Goal: Book appointment/travel/reservation

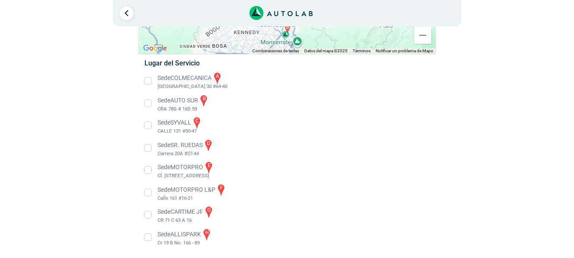
scroll to position [76, 0]
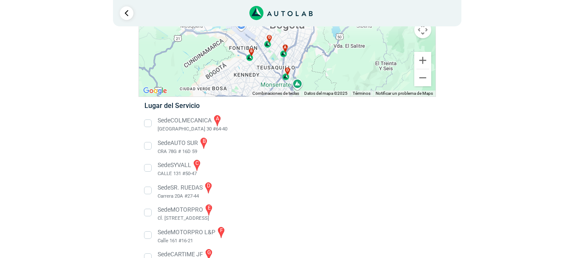
click at [148, 125] on li "Sede COLMECANICA a [GEOGRAPHIC_DATA] 30 #64-40" at bounding box center [287, 123] width 298 height 19
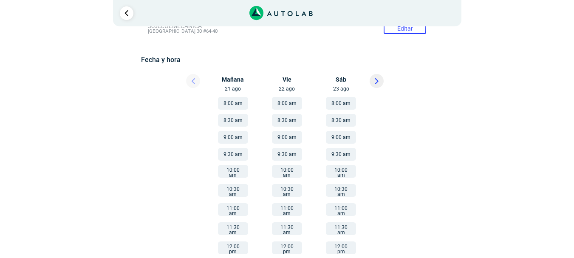
scroll to position [127, 0]
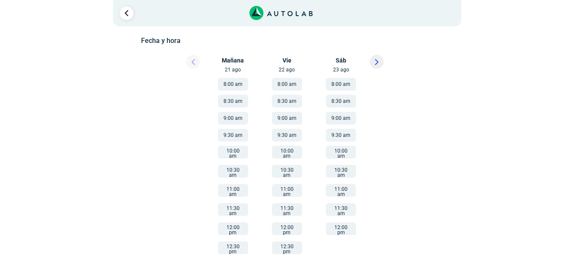
click at [231, 133] on button "9:30 am" at bounding box center [233, 135] width 30 height 13
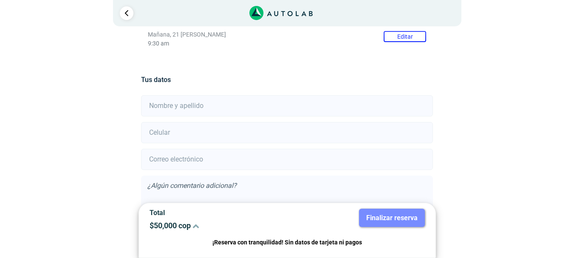
scroll to position [170, 0]
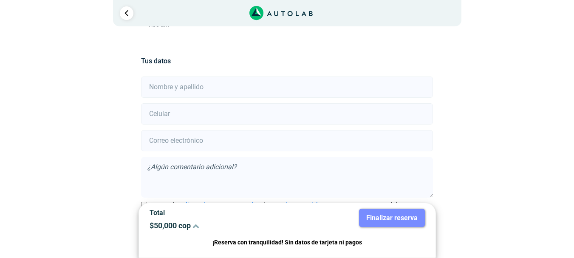
click at [176, 89] on input "text" at bounding box center [287, 86] width 292 height 21
click at [197, 88] on input "metal mecanica [PERSON_NAME] sas" at bounding box center [287, 86] width 292 height 21
click at [194, 88] on input "metal mecanic [PERSON_NAME] sas" at bounding box center [287, 86] width 292 height 21
type input "metal mecanicamendez sas"
click at [204, 116] on input "number" at bounding box center [287, 113] width 292 height 21
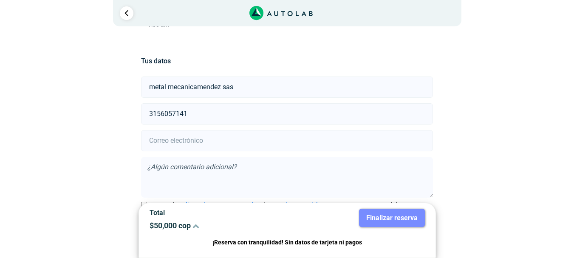
type input "3156057141"
click at [190, 135] on input "email" at bounding box center [287, 140] width 292 height 21
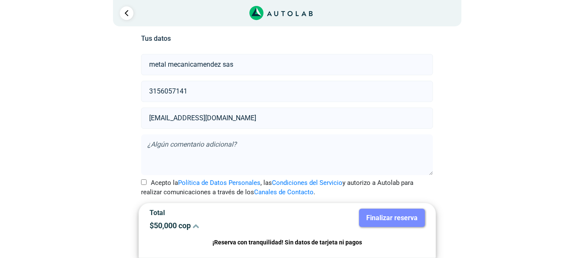
scroll to position [204, 0]
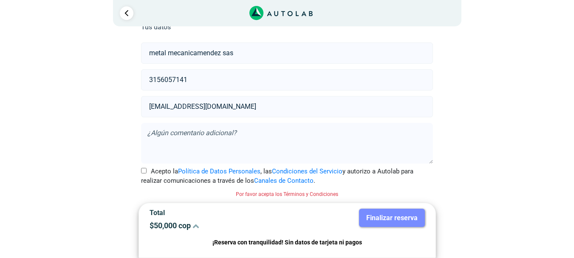
type input "[EMAIL_ADDRESS][DOMAIN_NAME]"
click at [500, 117] on div "Llevo mi carro [GEOGRAPHIC_DATA] ← Mover a la izquierda → Mover a la derecha ↑ …" at bounding box center [287, 45] width 510 height 425
click at [143, 172] on input "Acepto la Política de Datos Personales , las Condiciones del Servicio y autoriz…" at bounding box center [144, 171] width 6 height 6
checkbox input "true"
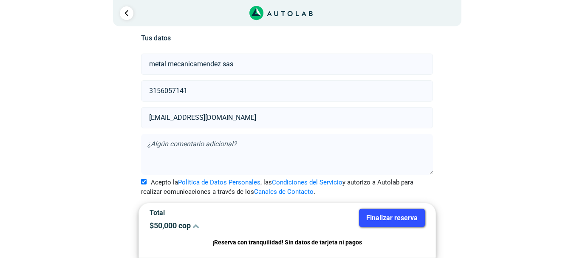
click at [403, 223] on button "Finalizar reserva" at bounding box center [392, 218] width 66 height 18
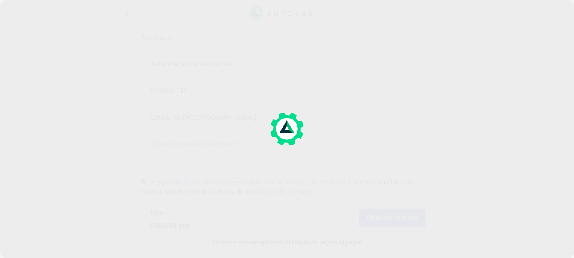
scroll to position [0, 0]
